Goal: Transaction & Acquisition: Subscribe to service/newsletter

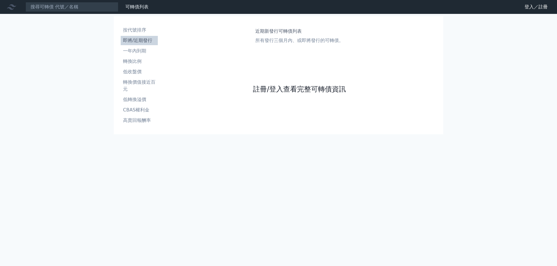
click at [300, 86] on link "註冊/登入查看完整可轉債資訊" at bounding box center [299, 89] width 93 height 9
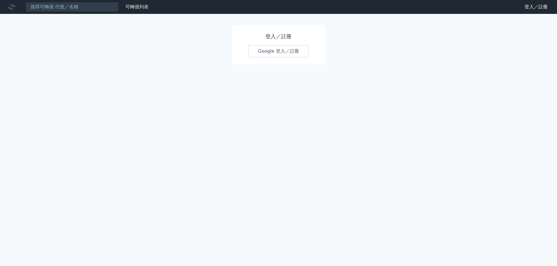
click at [280, 53] on link "Google 登入／註冊" at bounding box center [278, 51] width 60 height 12
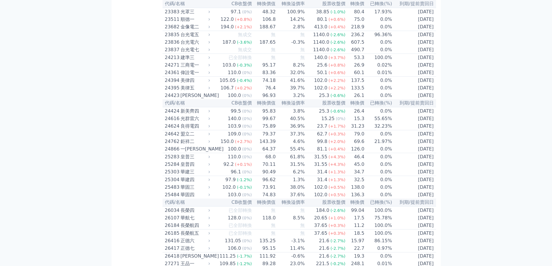
scroll to position [1697, 0]
